Goal: Task Accomplishment & Management: Complete application form

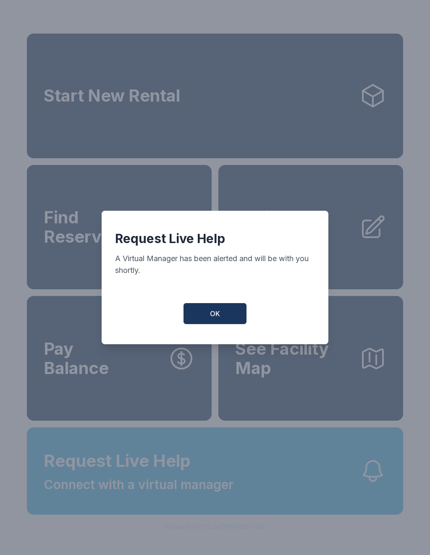
click at [229, 322] on button "OK" at bounding box center [214, 313] width 63 height 21
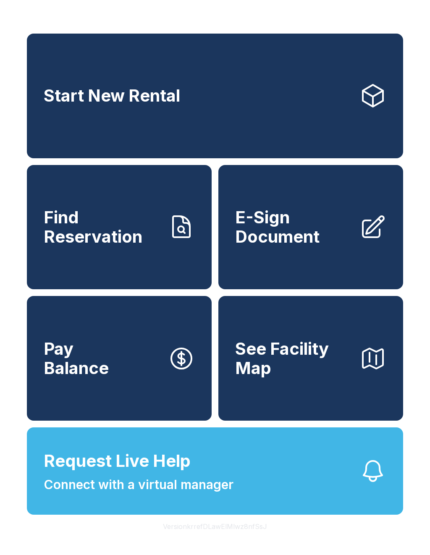
click at [302, 215] on link "E-Sign Document" at bounding box center [310, 227] width 185 height 125
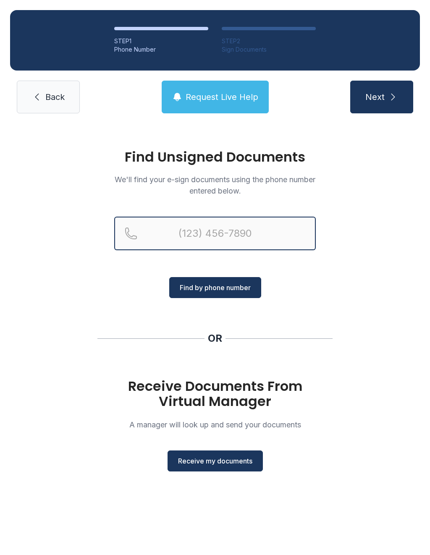
click at [211, 233] on input "Reservation phone number" at bounding box center [215, 234] width 202 height 34
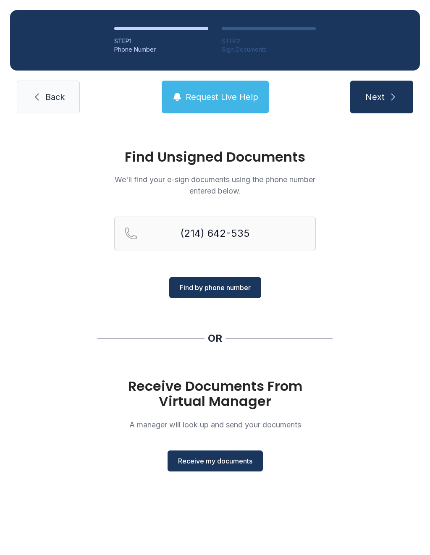
click at [244, 285] on span "Find by phone number" at bounding box center [215, 288] width 71 height 10
type input "[PHONE_NUMBER]"
click at [237, 280] on button "Find by phone number" at bounding box center [215, 287] width 92 height 21
click at [243, 296] on button "Find by phone number" at bounding box center [215, 287] width 92 height 21
click at [235, 288] on span "Find by phone number" at bounding box center [215, 288] width 71 height 10
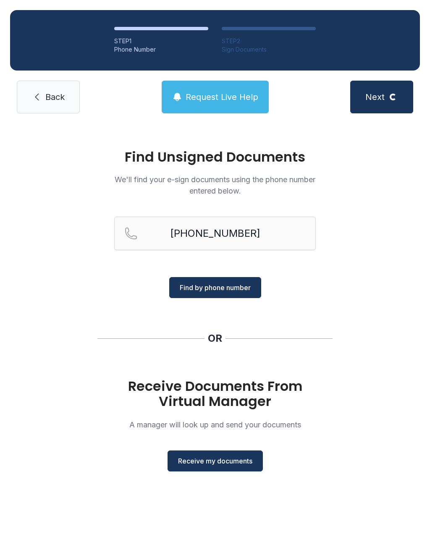
click at [226, 286] on span "Find by phone number" at bounding box center [215, 288] width 71 height 10
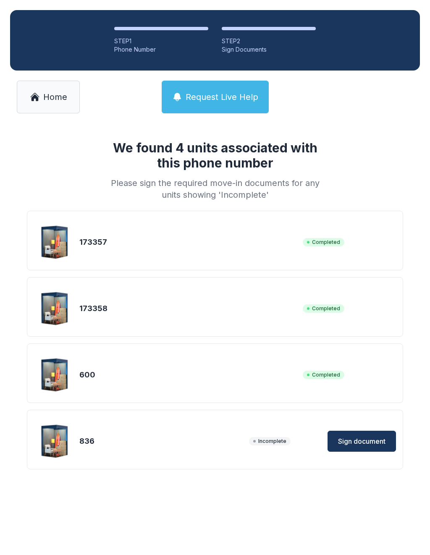
click at [354, 437] on span "Sign document" at bounding box center [361, 441] width 47 height 10
